Goal: Information Seeking & Learning: Learn about a topic

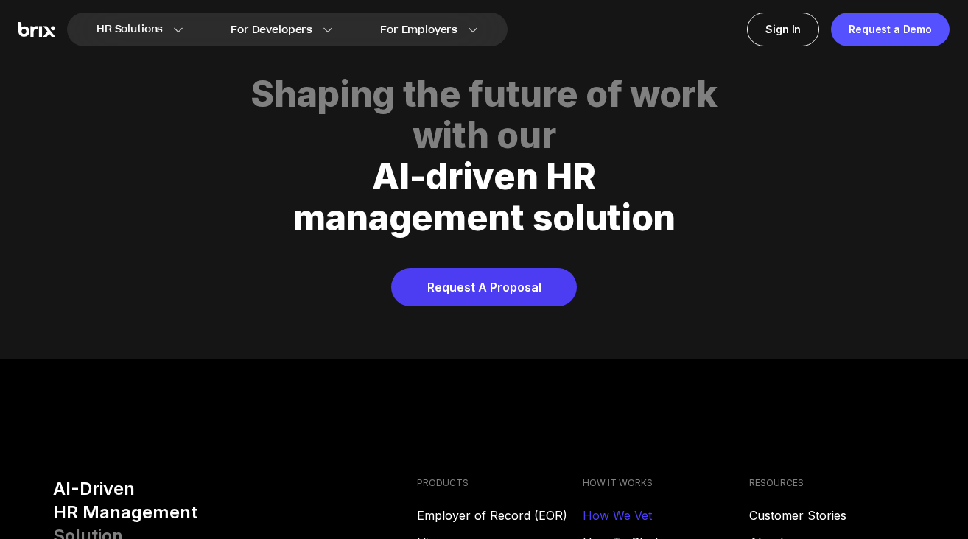
scroll to position [5939, 0]
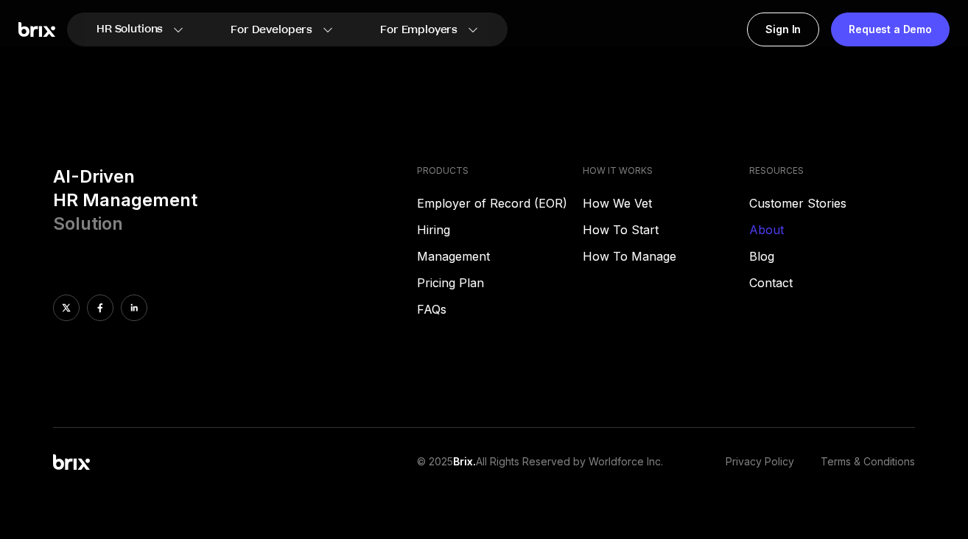
click at [760, 221] on link "About" at bounding box center [832, 230] width 166 height 18
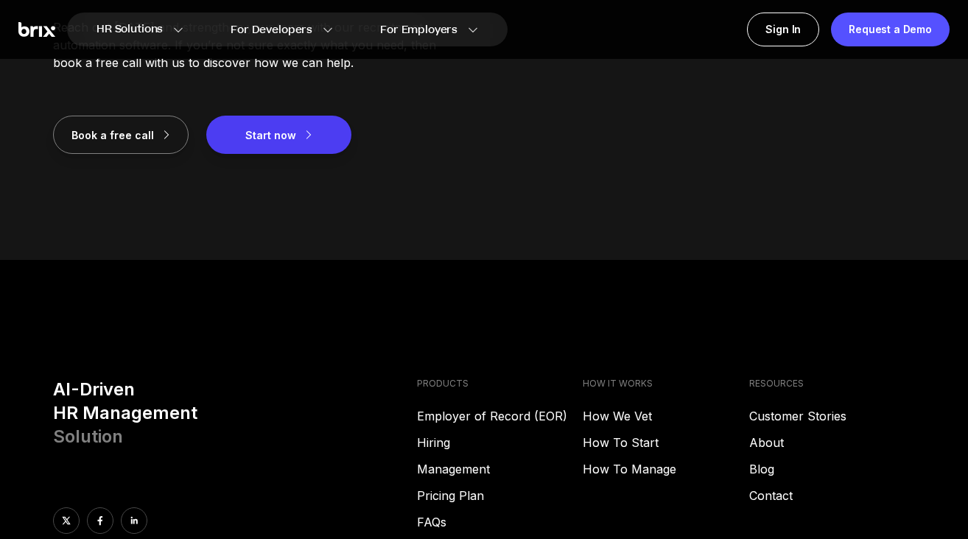
scroll to position [2085, 0]
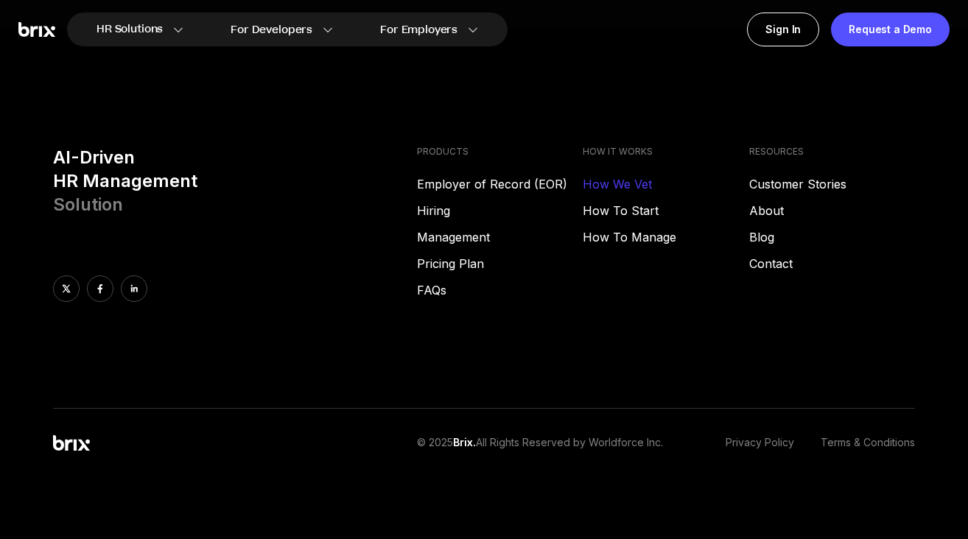
click at [629, 176] on link "How We Vet" at bounding box center [666, 184] width 166 height 18
click at [757, 211] on link "About" at bounding box center [832, 211] width 166 height 18
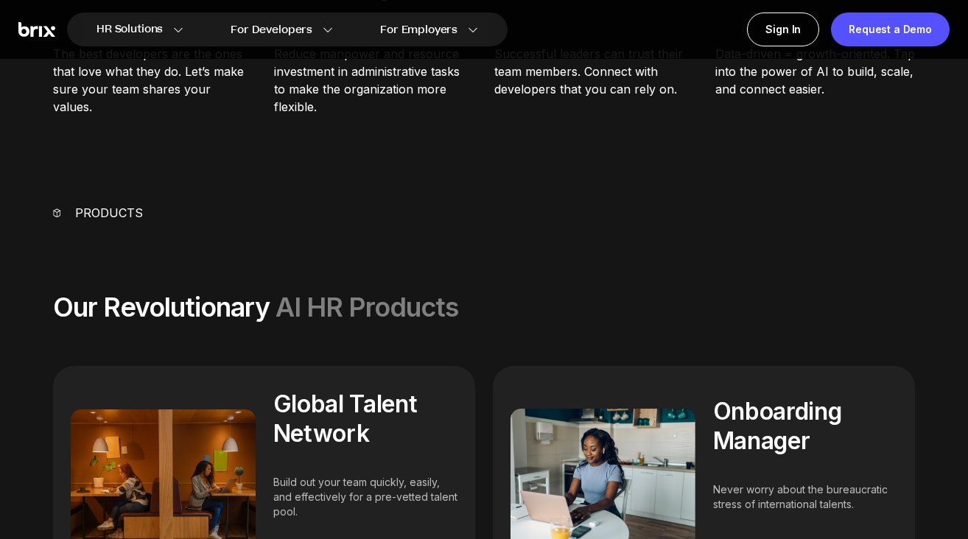
scroll to position [0, 0]
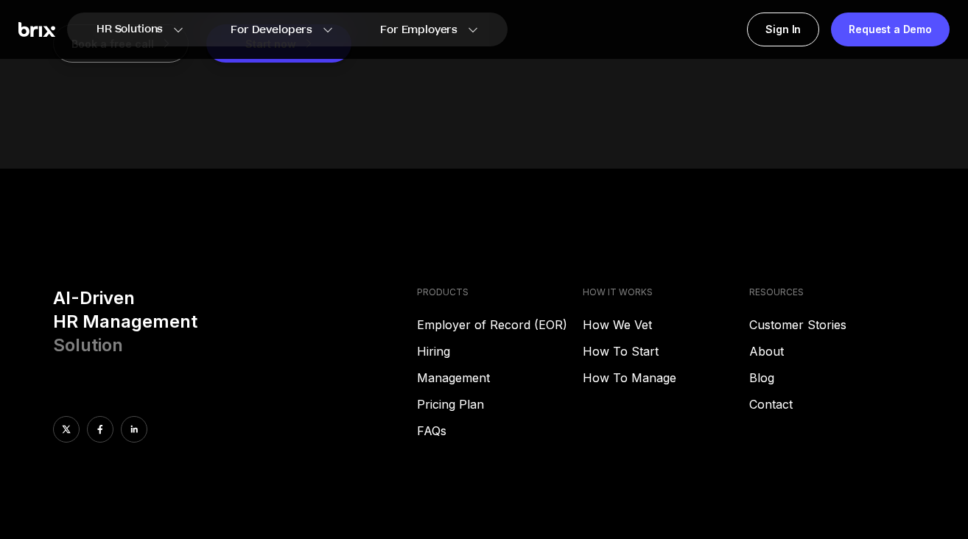
scroll to position [1941, 0]
